Goal: Find contact information: Find contact information

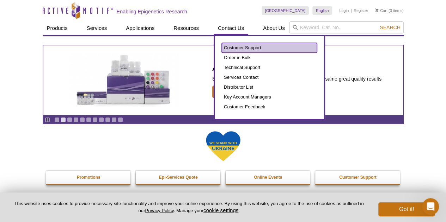
click at [237, 48] on link "Customer Support" at bounding box center [269, 48] width 95 height 10
click at [233, 50] on link "Customer Support" at bounding box center [269, 48] width 95 height 10
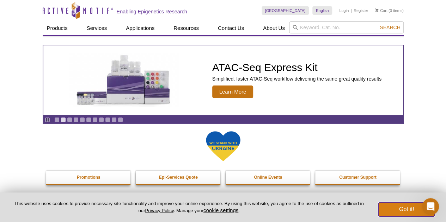
click at [414, 210] on button "Got it!" at bounding box center [406, 210] width 56 height 14
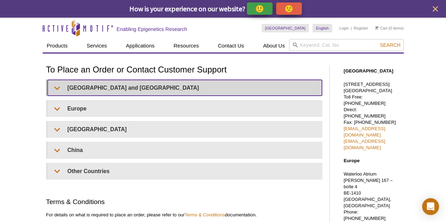
click at [56, 88] on summary "United States and Canada" at bounding box center [185, 88] width 274 height 16
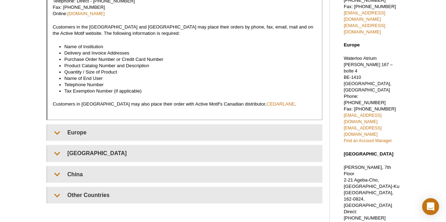
scroll to position [21, 0]
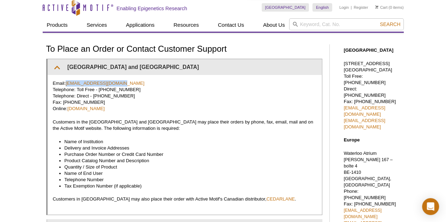
drag, startPoint x: 119, startPoint y: 83, endPoint x: 67, endPoint y: 86, distance: 51.9
click at [67, 86] on p "Email: orders@activemotif.com Telephone: Toll Free - 877 222 9543 Telephone: Di…" at bounding box center [185, 96] width 264 height 32
copy link "orders@activemotif.com"
